Goal: Task Accomplishment & Management: Complete application form

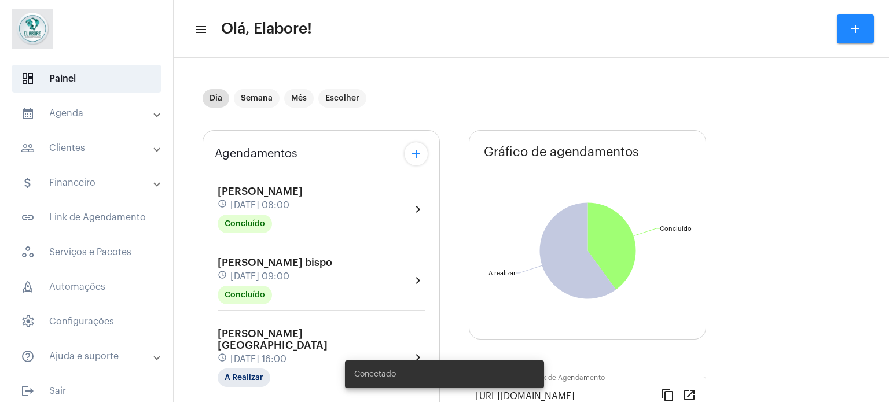
click at [80, 149] on mat-panel-title "people_outline Clientes" at bounding box center [88, 148] width 134 height 14
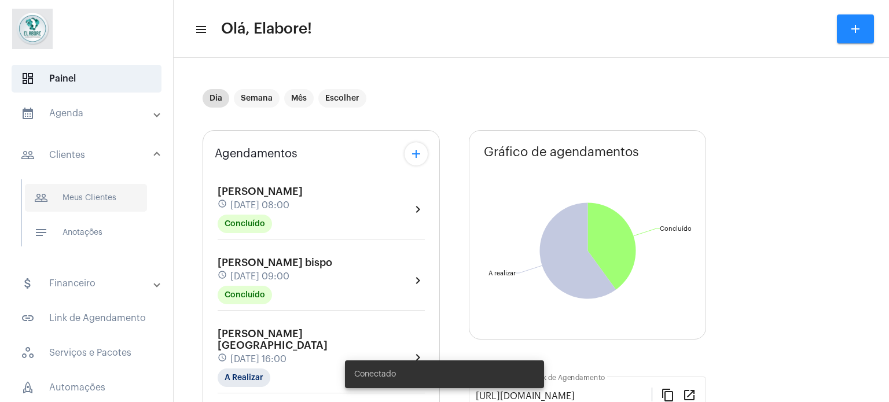
click at [102, 209] on span "people_outline Meus Clientes" at bounding box center [86, 198] width 122 height 28
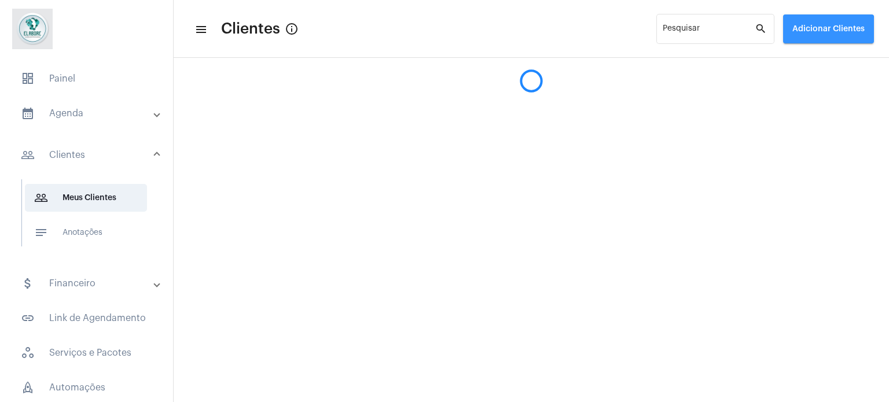
click at [826, 32] on span "Adicionar Clientes" at bounding box center [828, 29] width 72 height 8
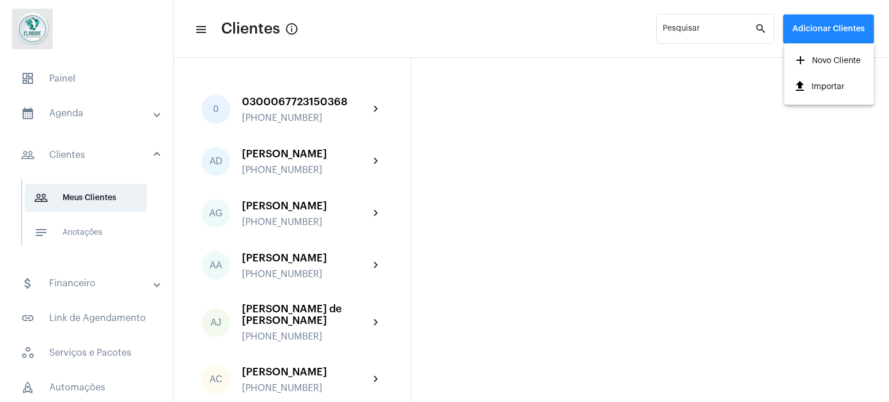
click at [826, 61] on span "add Novo Cliente" at bounding box center [826, 60] width 67 height 21
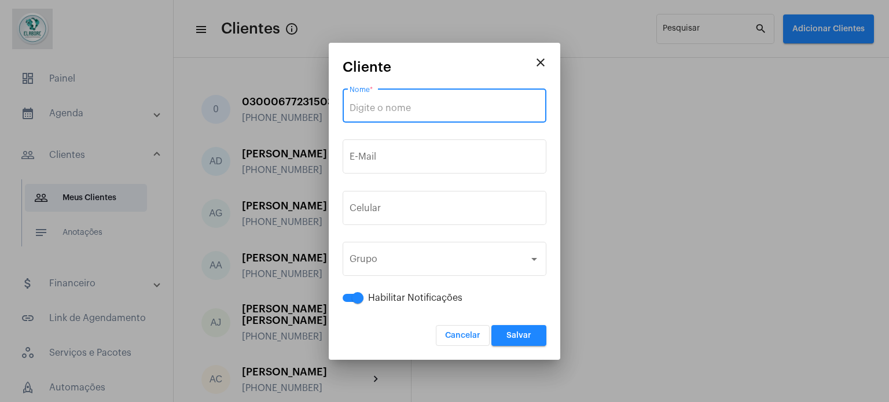
click at [464, 110] on input "Nome *" at bounding box center [444, 108] width 190 height 10
paste input "[PERSON_NAME]"
type input "[PERSON_NAME]"
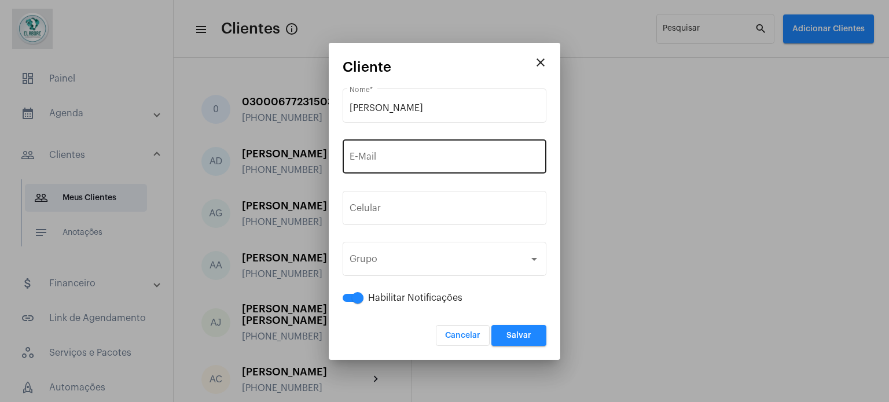
click at [417, 148] on div "E-Mail" at bounding box center [444, 155] width 190 height 36
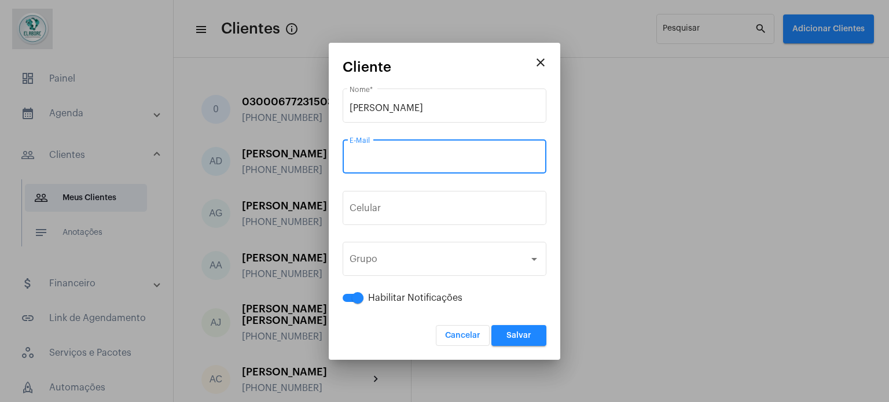
paste input "[EMAIL_ADDRESS][DOMAIN_NAME]"
type input "[EMAIL_ADDRESS][DOMAIN_NAME]"
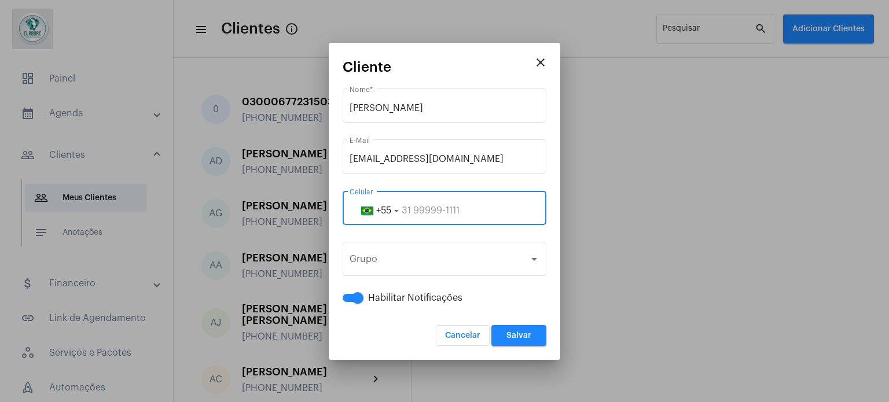
click at [420, 207] on input "tel" at bounding box center [444, 210] width 190 height 10
paste input "75988207816"
type input "75988207816"
click at [520, 337] on span "Salvar" at bounding box center [518, 336] width 25 height 8
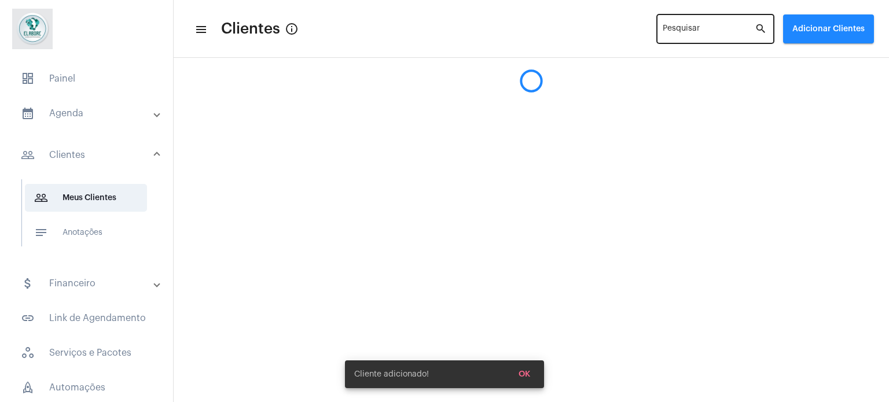
click at [714, 35] on input "Pesquisar" at bounding box center [708, 31] width 92 height 9
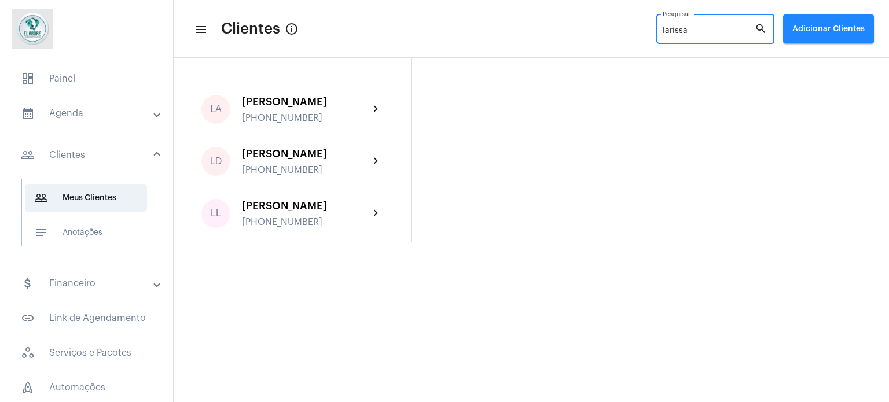
type input "larissa"
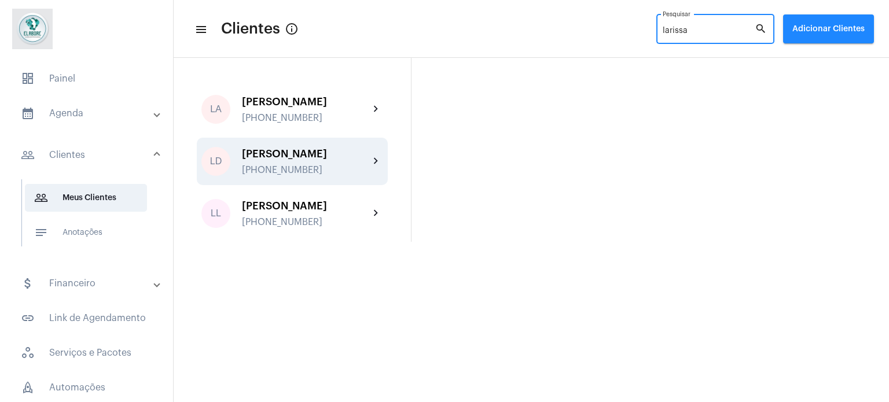
click at [268, 171] on div "[PHONE_NUMBER]" at bounding box center [305, 170] width 127 height 10
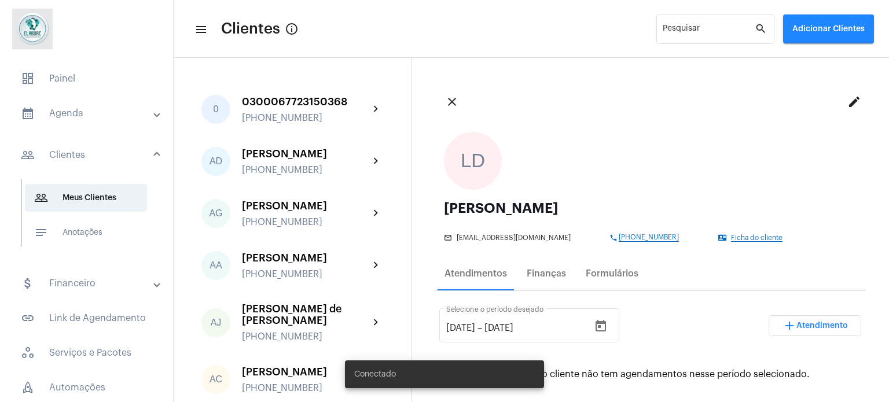
click at [731, 235] on span "Ficha do cliente" at bounding box center [756, 238] width 51 height 8
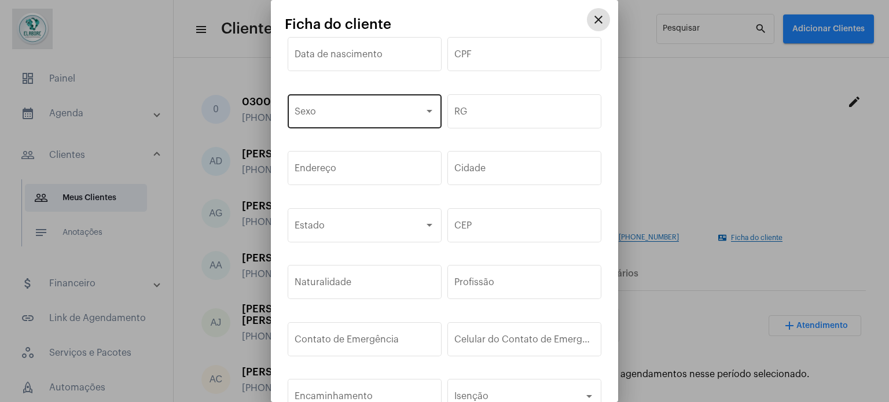
click at [373, 113] on span at bounding box center [359, 114] width 130 height 10
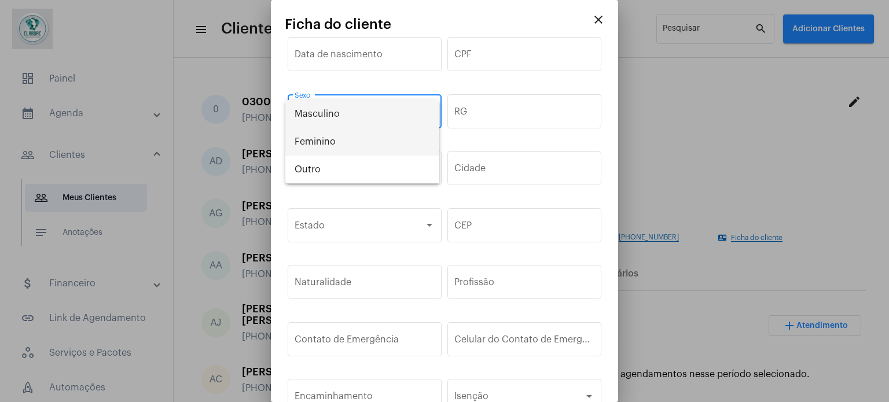
click at [326, 143] on span "Feminino" at bounding box center [361, 142] width 135 height 28
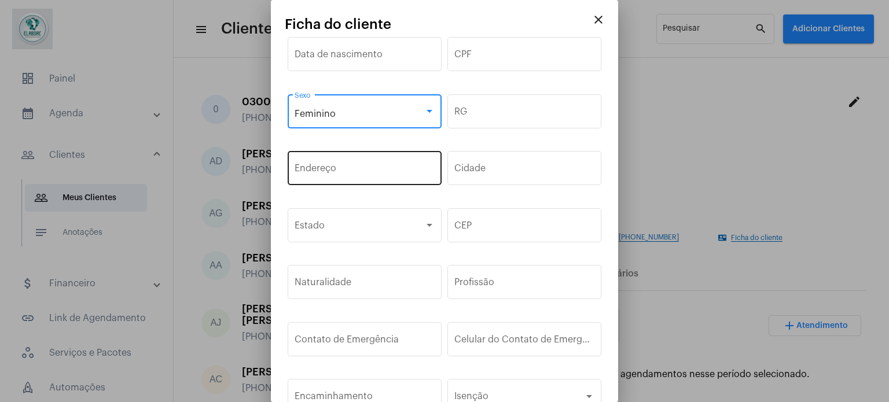
click at [331, 169] on input "Endereço" at bounding box center [364, 170] width 140 height 10
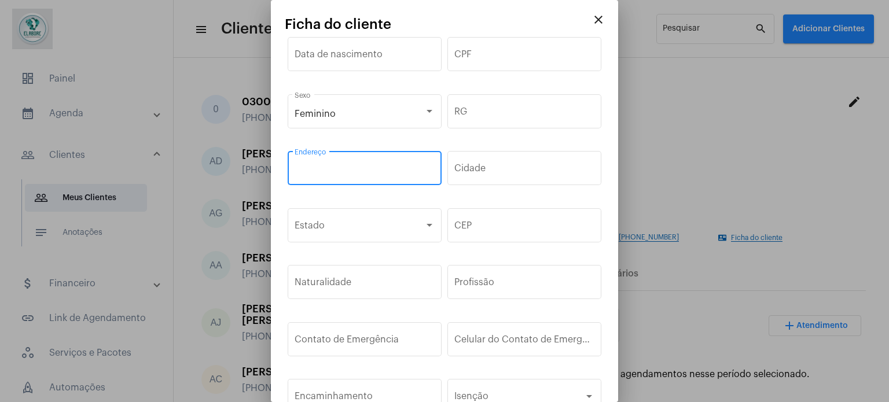
paste input "[STREET_ADDRESS][PERSON_NAME]"
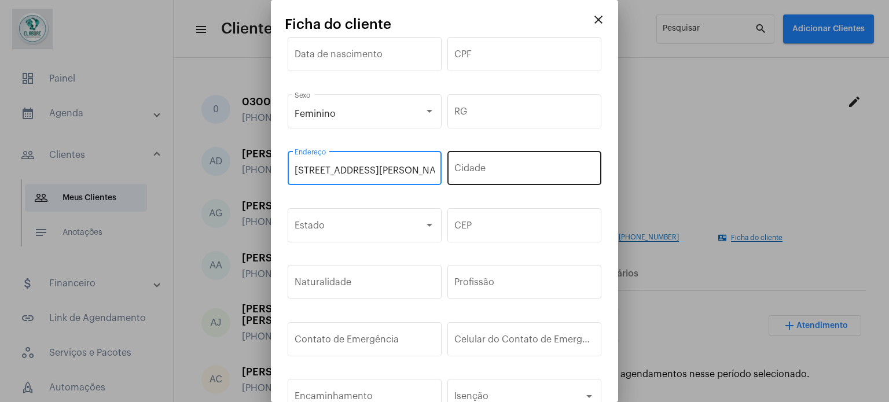
scroll to position [0, 56]
type input "[STREET_ADDRESS][PERSON_NAME]"
click at [462, 175] on div "Cidade" at bounding box center [524, 167] width 140 height 36
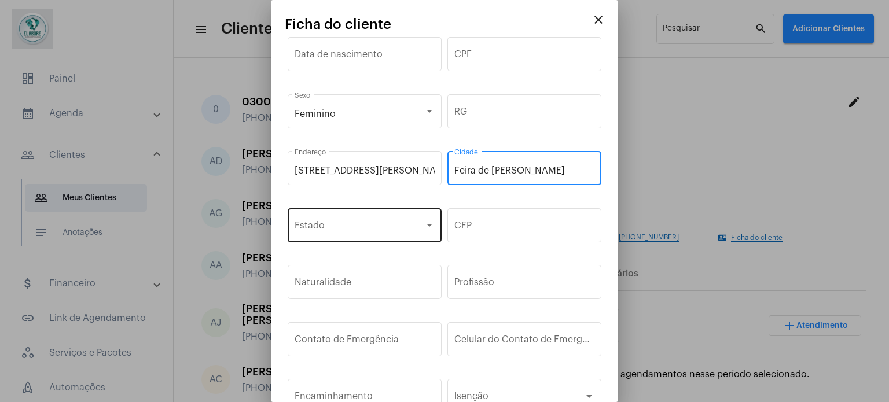
type input "Feira de [PERSON_NAME]"
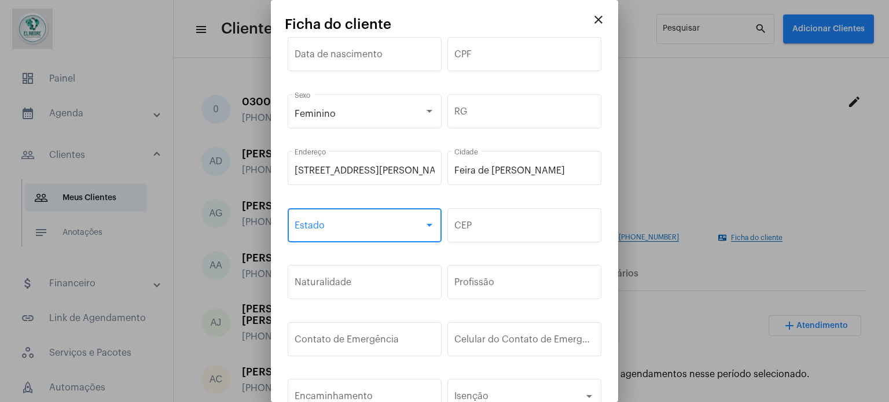
click at [413, 223] on span at bounding box center [359, 228] width 130 height 10
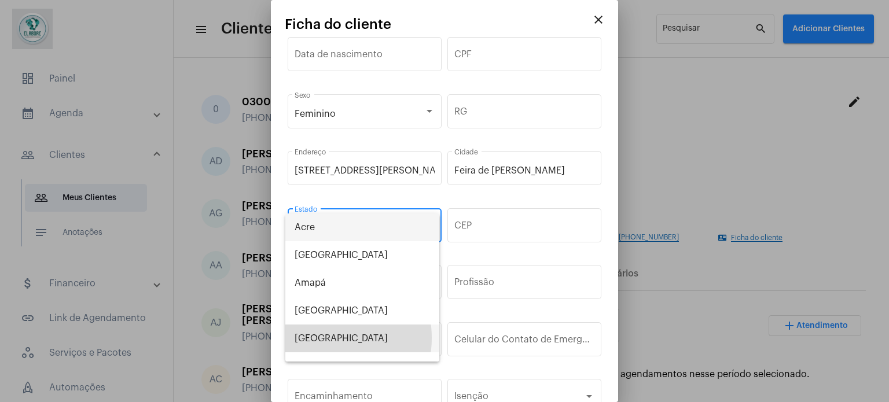
click at [322, 338] on span "[GEOGRAPHIC_DATA]" at bounding box center [361, 339] width 135 height 28
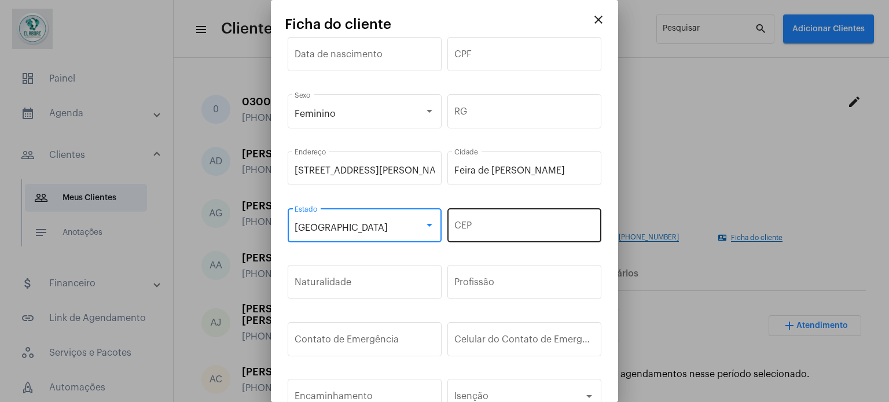
drag, startPoint x: 476, startPoint y: 230, endPoint x: 470, endPoint y: 223, distance: 9.0
click at [476, 229] on input "CEP" at bounding box center [524, 228] width 140 height 10
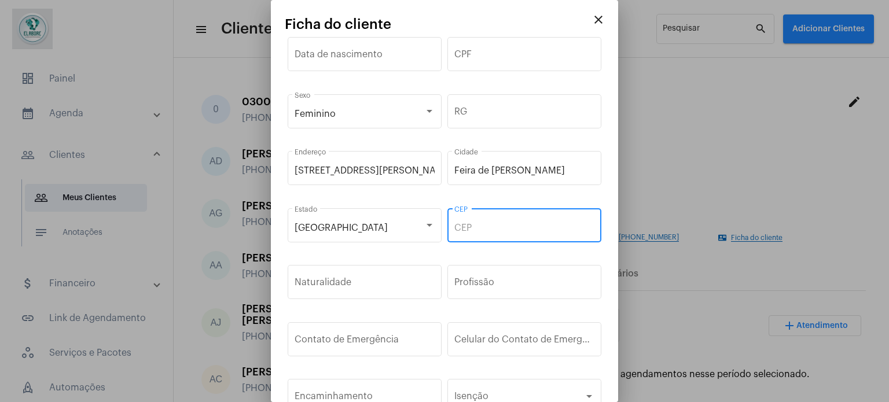
click at [544, 230] on input "CEP" at bounding box center [524, 228] width 140 height 10
paste input "44.024-444"
type input "44.024-444"
click at [354, 55] on input "Data de nascimento" at bounding box center [364, 56] width 140 height 10
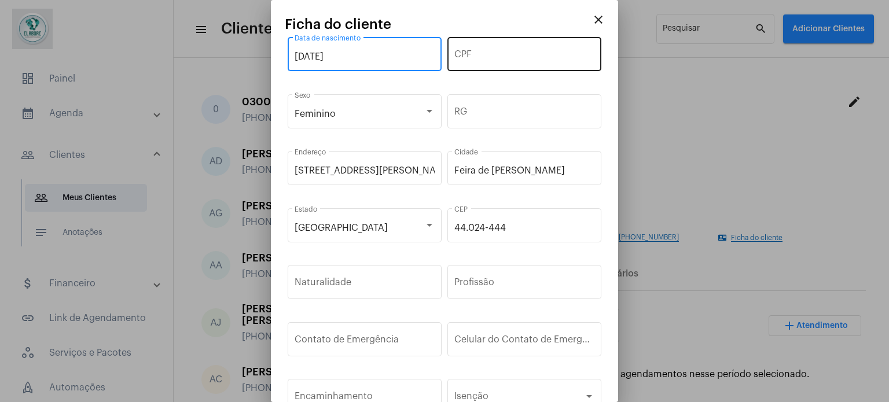
type input "[DATE]"
click at [478, 55] on input "CPF" at bounding box center [524, 56] width 140 height 10
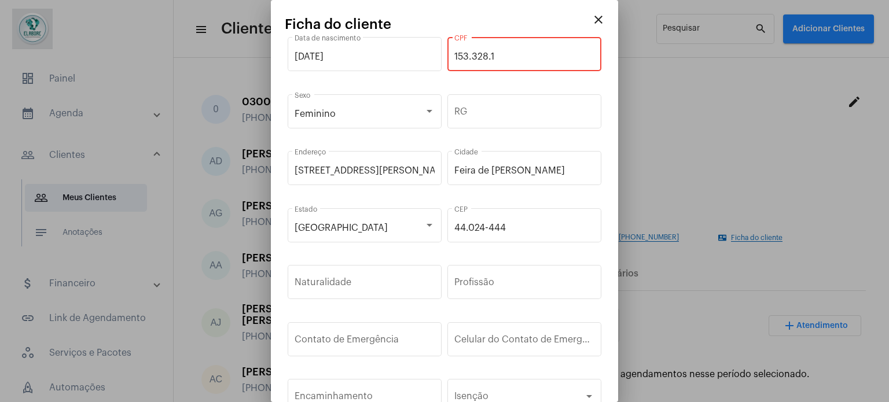
drag, startPoint x: 515, startPoint y: 53, endPoint x: 437, endPoint y: 54, distance: 77.5
click at [437, 54] on div "[DEMOGRAPHIC_DATA] Data de nascimento 153.328.1 CPF" at bounding box center [444, 60] width 319 height 57
type input "153.328.1"
click at [499, 118] on input "RG" at bounding box center [524, 114] width 140 height 10
paste input "153.328.1"
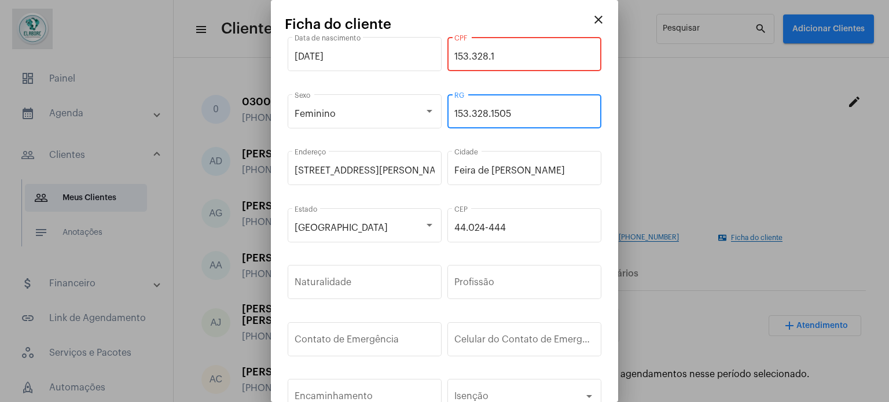
type input "153.328.1505"
drag, startPoint x: 518, startPoint y: 50, endPoint x: 480, endPoint y: 56, distance: 38.6
click at [434, 56] on div "[DEMOGRAPHIC_DATA] Data de nascimento 153.328.1 CPF" at bounding box center [444, 60] width 319 height 57
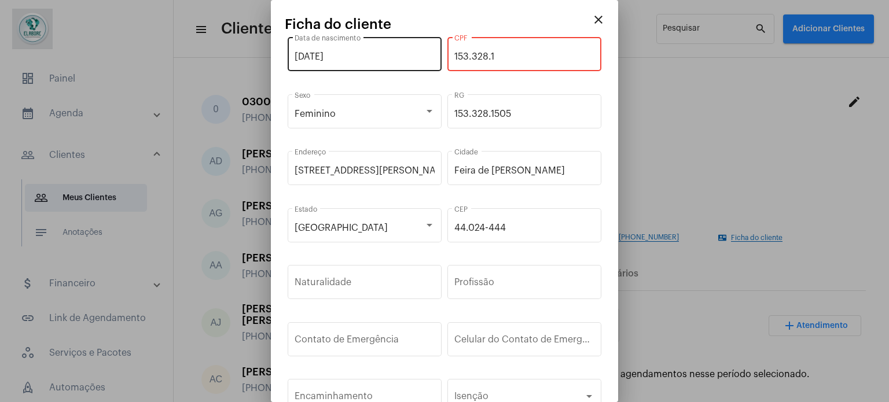
drag, startPoint x: 514, startPoint y: 53, endPoint x: 412, endPoint y: 59, distance: 102.0
click at [412, 59] on div "[DEMOGRAPHIC_DATA] Data de nascimento 153.328.1 CPF" at bounding box center [444, 60] width 319 height 57
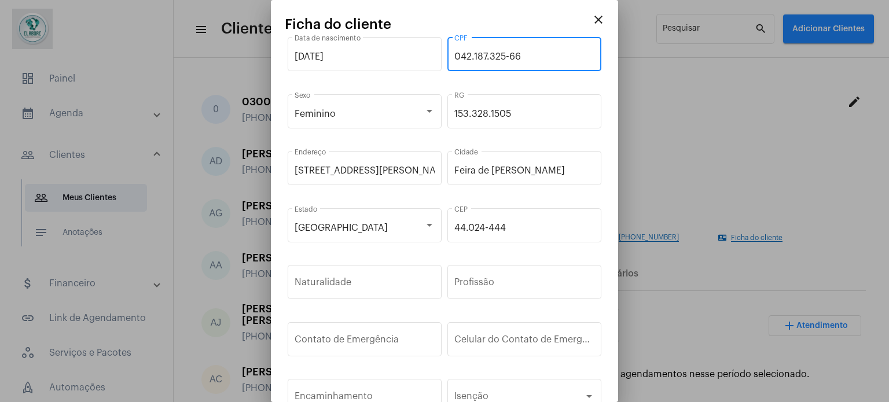
type input "042.187.325-66"
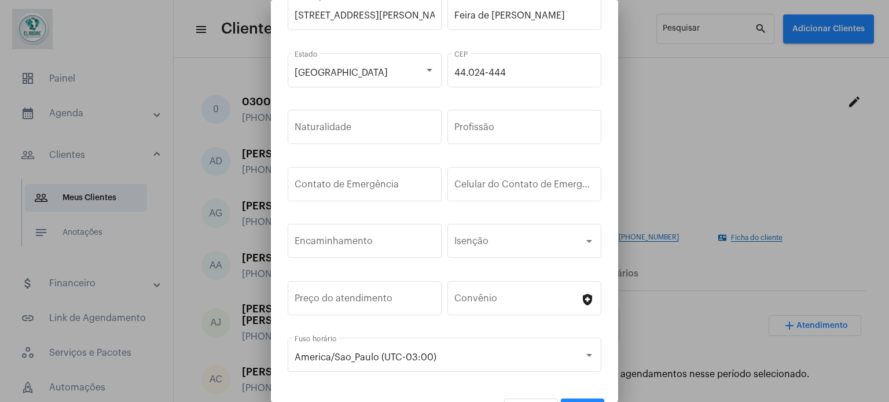
scroll to position [174, 0]
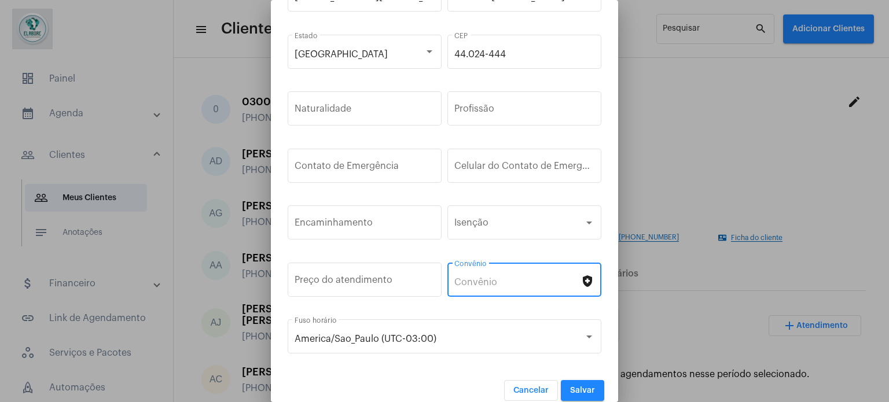
click at [537, 279] on input "Convênio" at bounding box center [517, 282] width 126 height 10
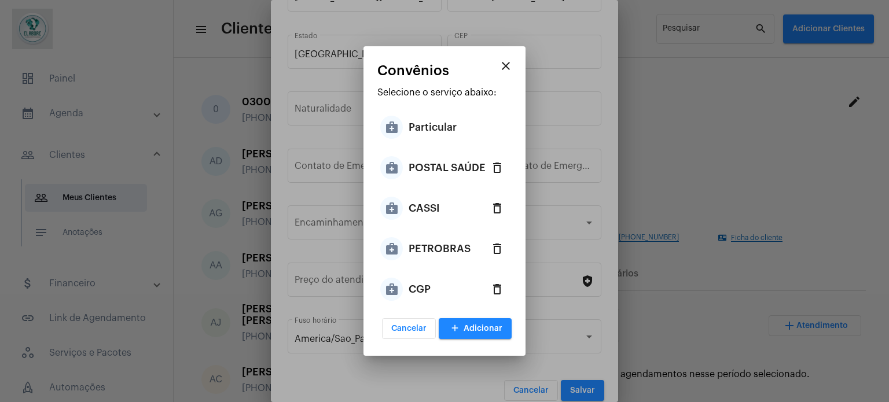
click at [458, 194] on div "medical_services CASSI delete_outlined" at bounding box center [444, 208] width 134 height 40
click at [419, 213] on div "CASSI" at bounding box center [423, 208] width 31 height 35
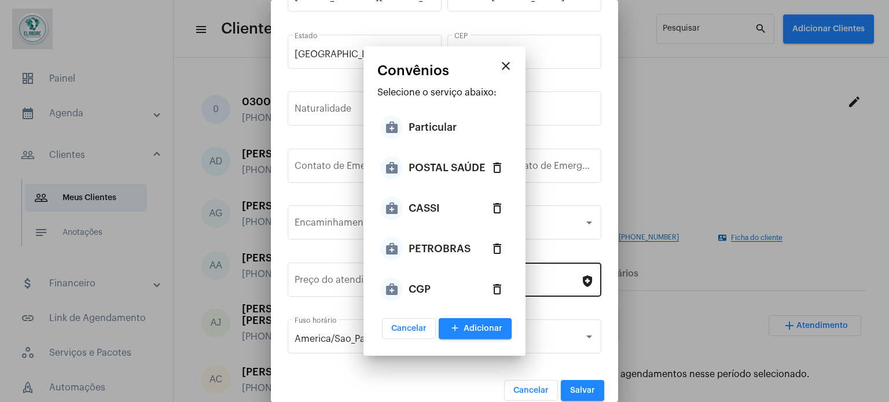
type input "CASSI"
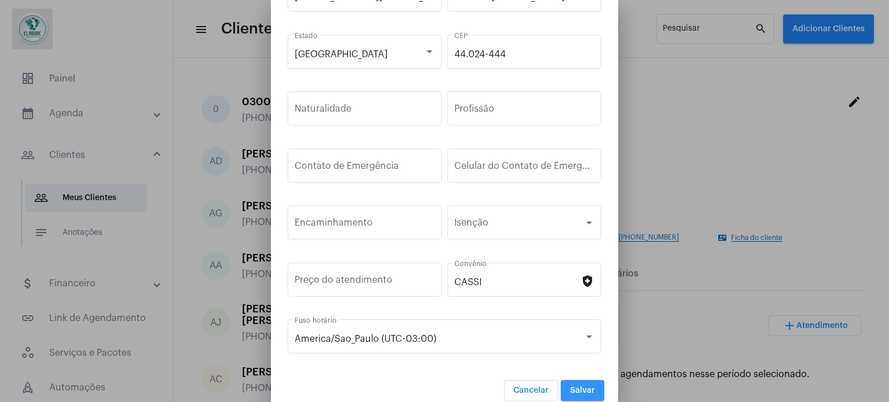
click at [575, 388] on span "Salvar" at bounding box center [582, 390] width 25 height 8
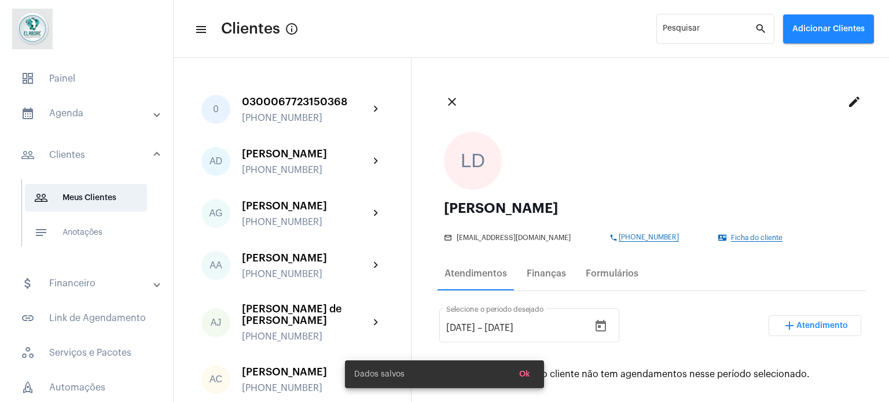
click at [523, 378] on span "Ok" at bounding box center [524, 374] width 11 height 8
